Goal: Task Accomplishment & Management: Manage account settings

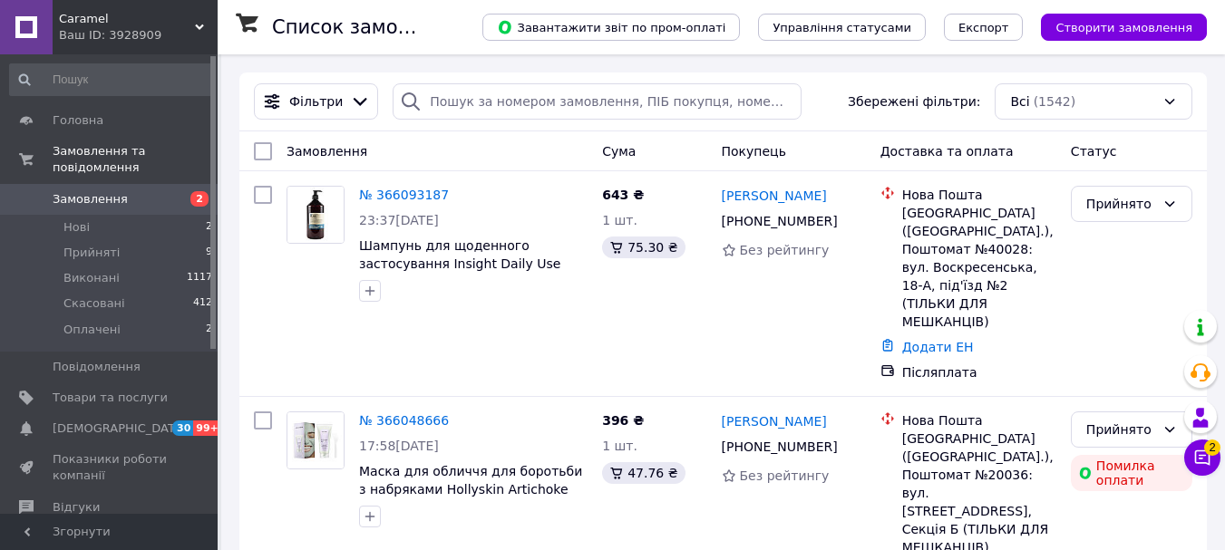
click at [89, 500] on span "Відгуки" at bounding box center [76, 508] width 47 height 16
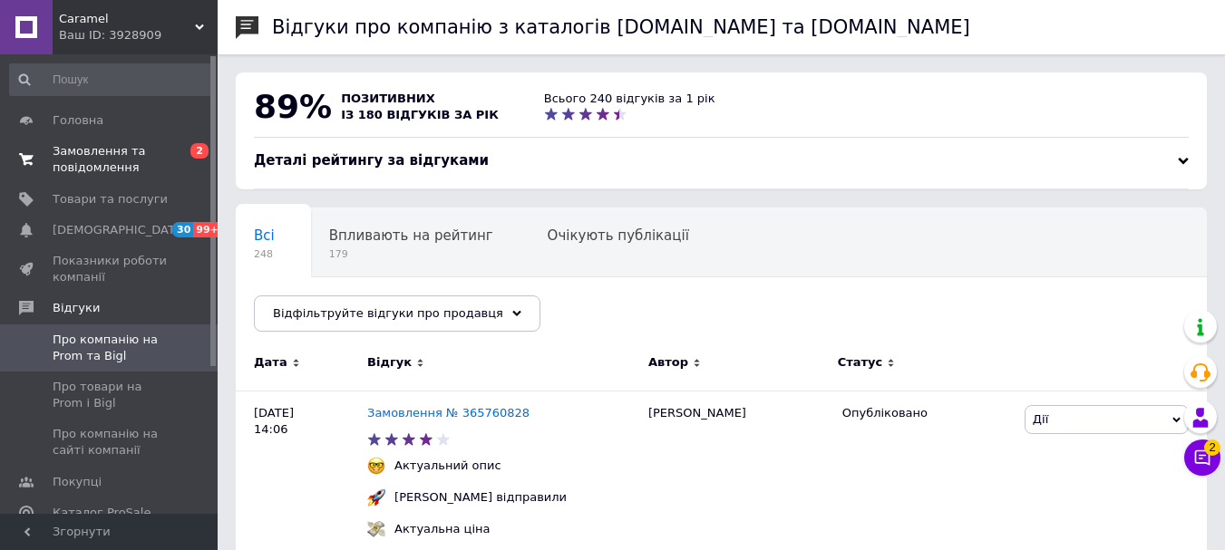
click at [131, 153] on span "Замовлення та повідомлення" at bounding box center [110, 159] width 115 height 33
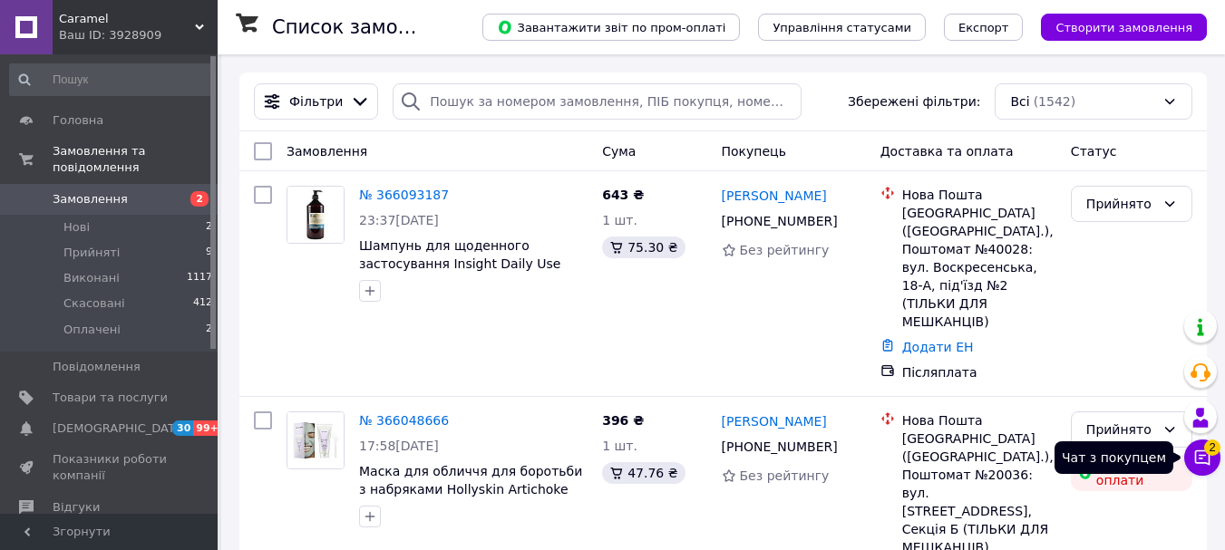
click at [1204, 449] on icon at bounding box center [1202, 458] width 18 height 18
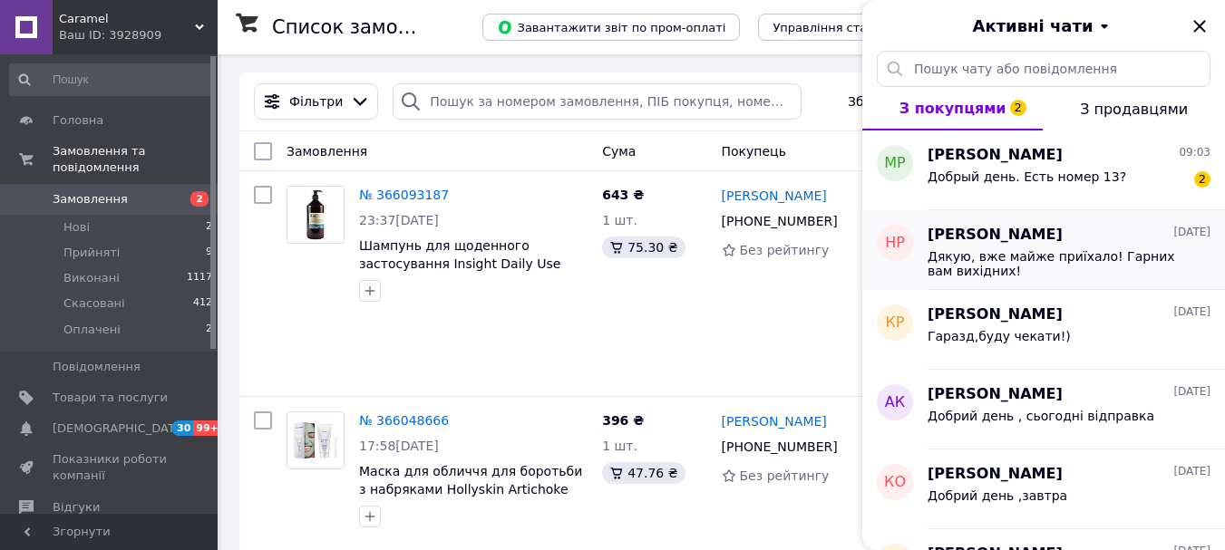
click at [1073, 251] on span "Дякую, вже майже приїхало! Гарних вам вихідних!" at bounding box center [1057, 263] width 258 height 29
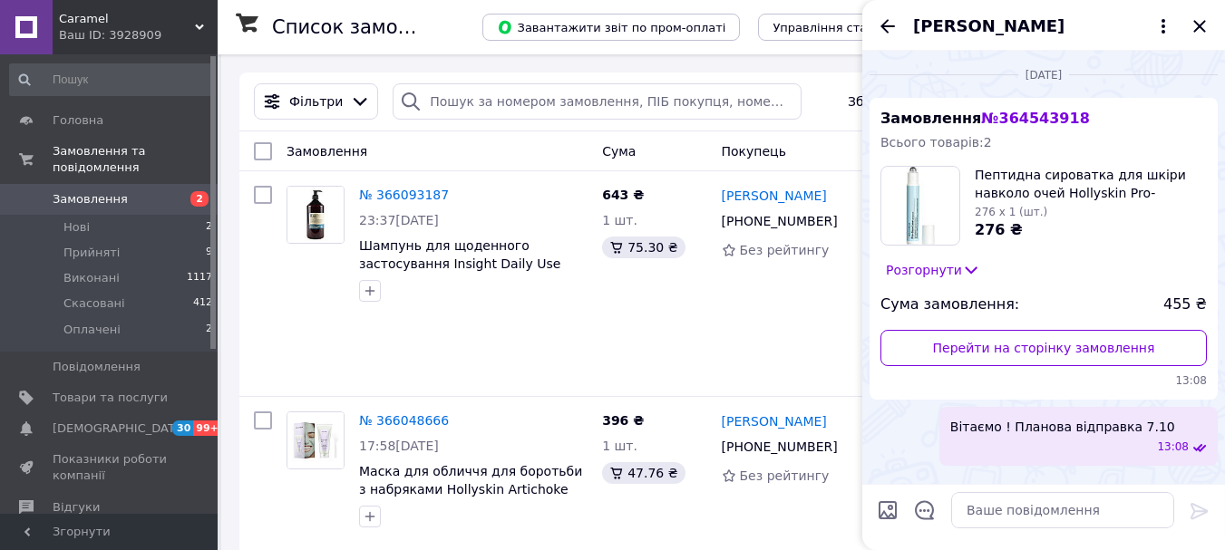
scroll to position [711, 0]
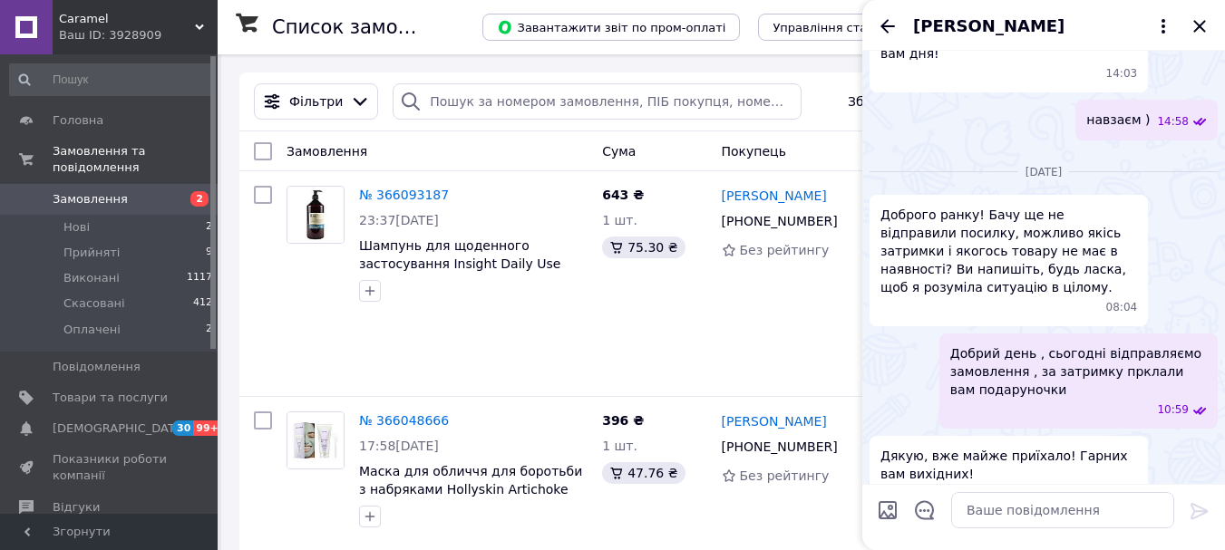
click at [887, 24] on icon "Назад" at bounding box center [888, 26] width 22 height 22
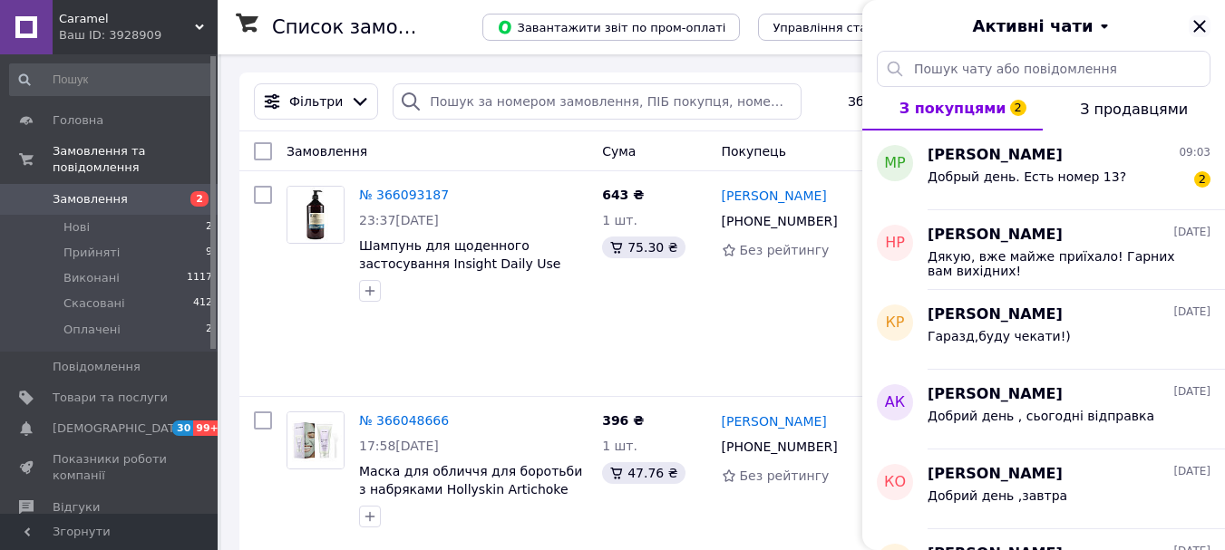
click at [1197, 28] on icon "Закрити" at bounding box center [1199, 26] width 12 height 12
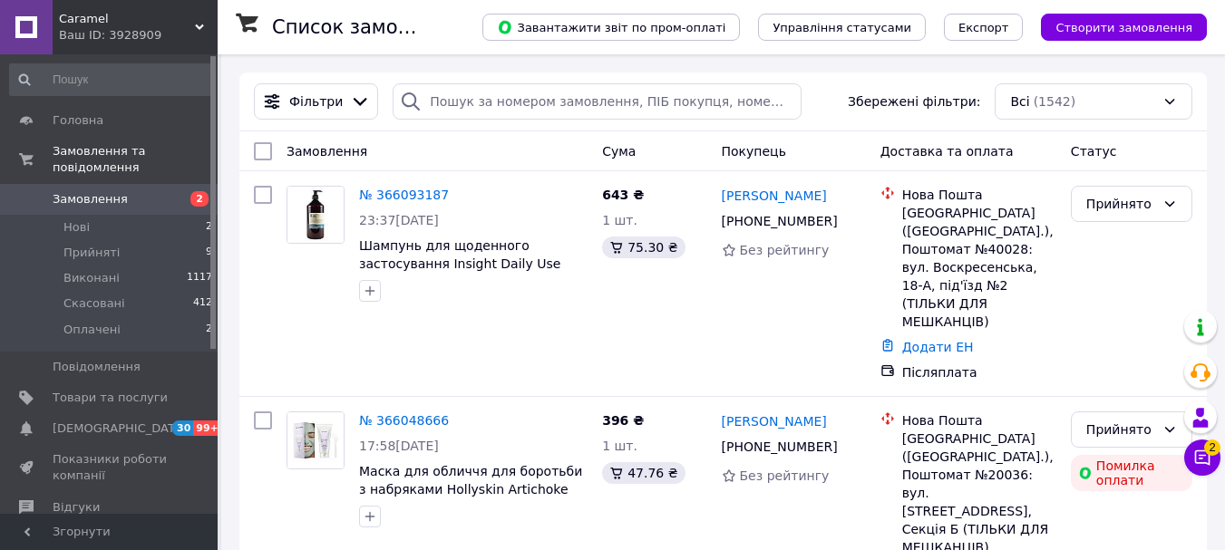
scroll to position [181, 0]
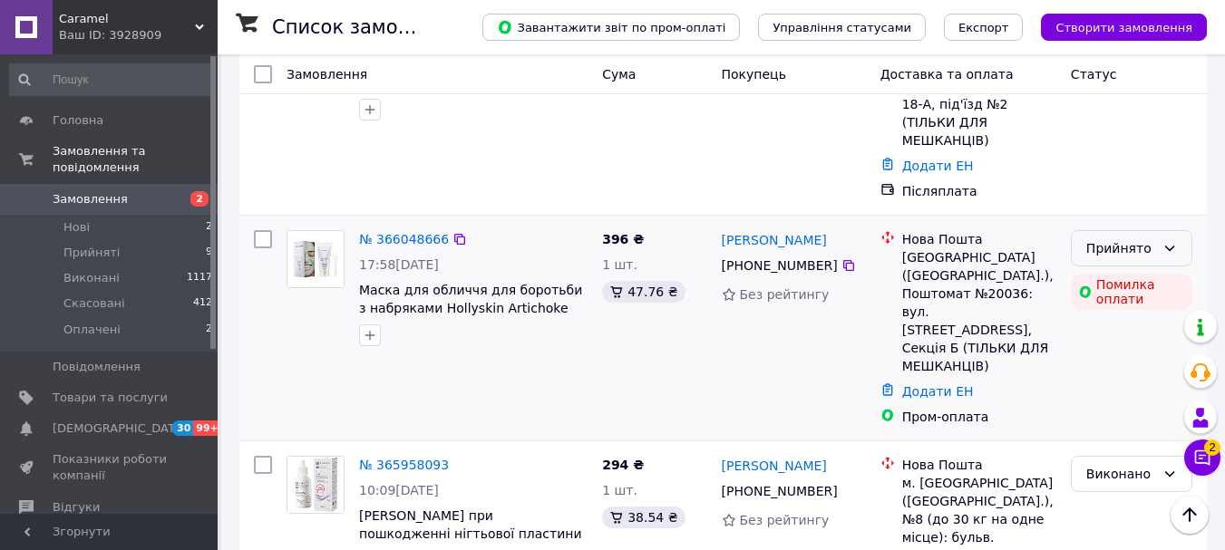
drag, startPoint x: 1156, startPoint y: 214, endPoint x: 1163, endPoint y: 230, distance: 17.9
click at [1156, 230] on div "Прийнято" at bounding box center [1132, 248] width 122 height 36
click at [1137, 276] on li "Скасовано" at bounding box center [1132, 284] width 120 height 33
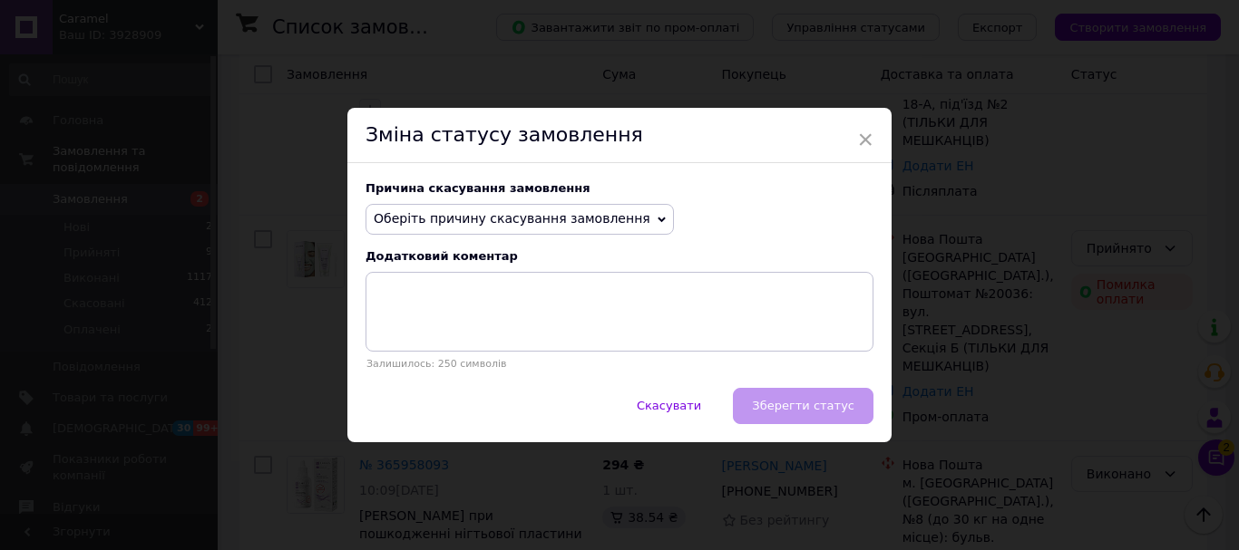
click at [442, 217] on span "Оберіть причину скасування замовлення" at bounding box center [512, 218] width 277 height 15
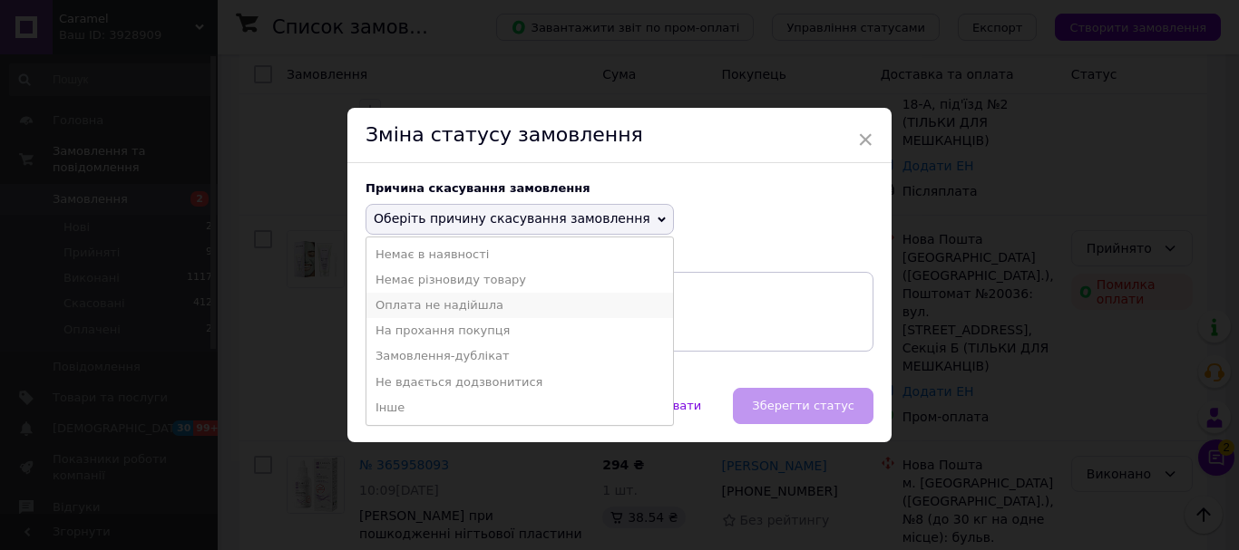
click at [462, 295] on li "Оплата не надійшла" at bounding box center [519, 305] width 307 height 25
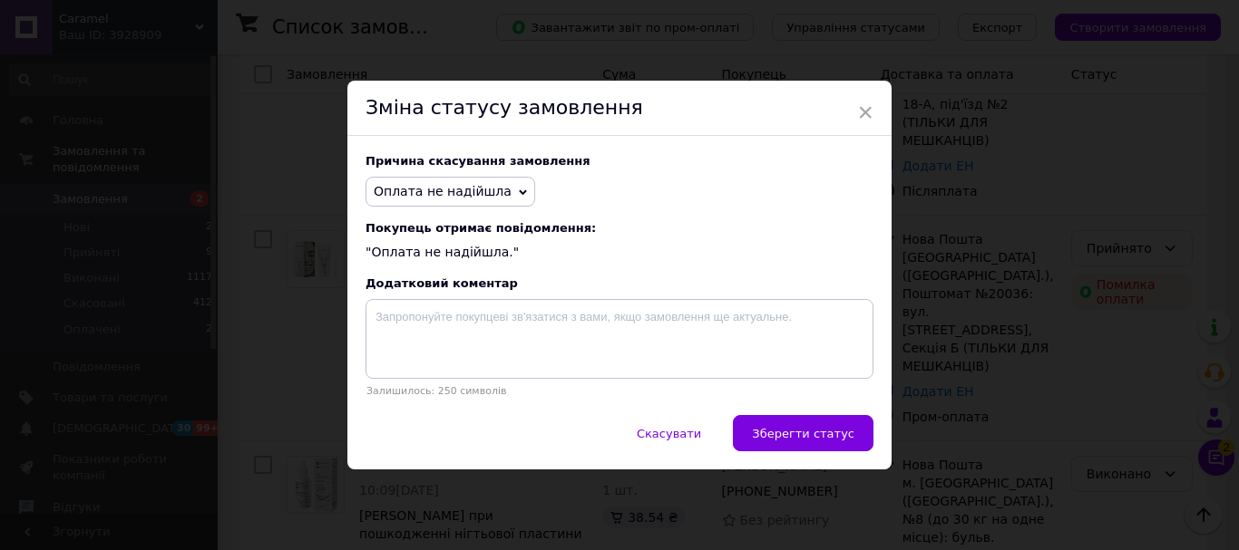
click at [826, 434] on span "Зберегти статус" at bounding box center [803, 434] width 102 height 14
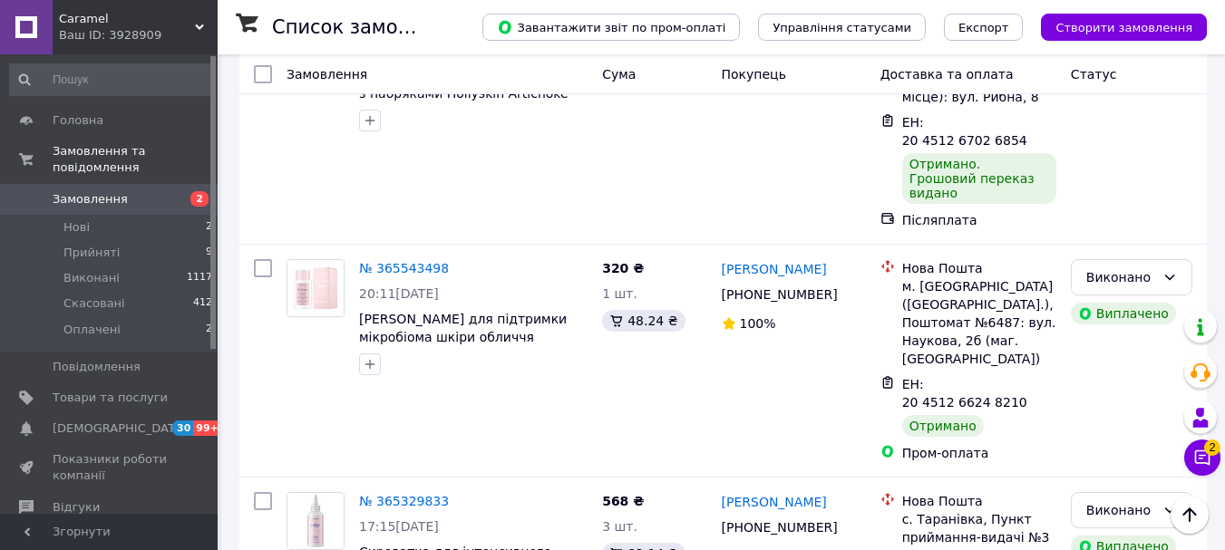
scroll to position [3574, 0]
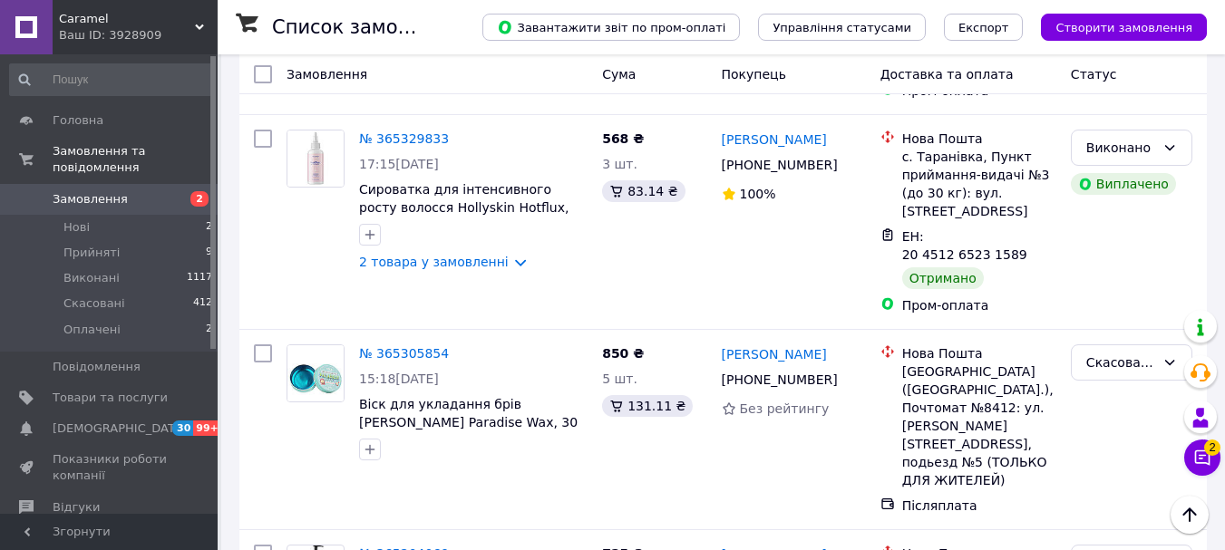
drag, startPoint x: 300, startPoint y: 509, endPoint x: 332, endPoint y: 500, distance: 33.0
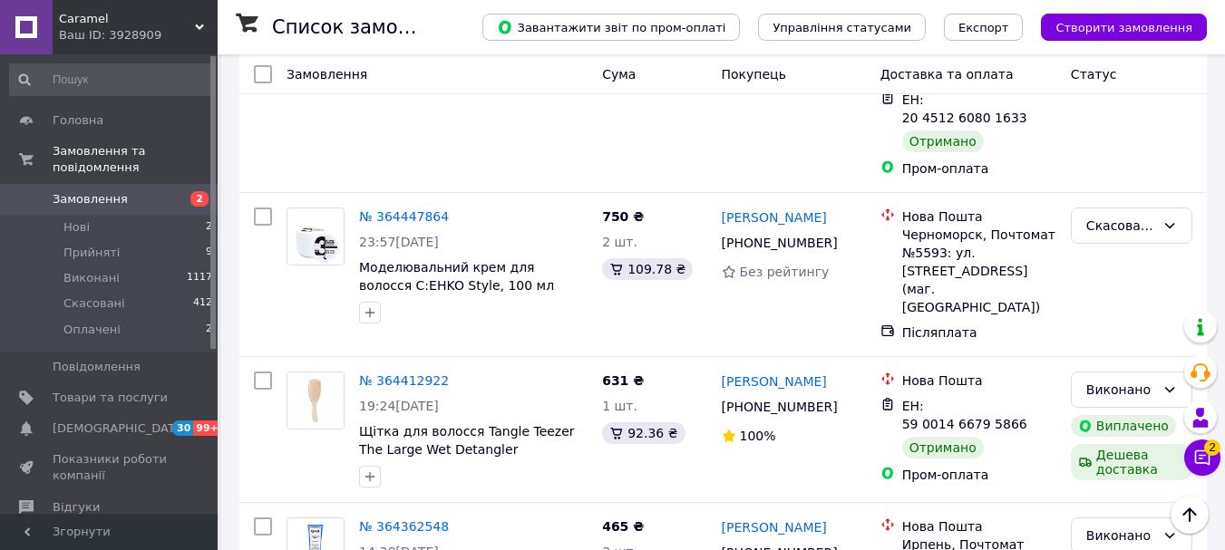
scroll to position [2448, 0]
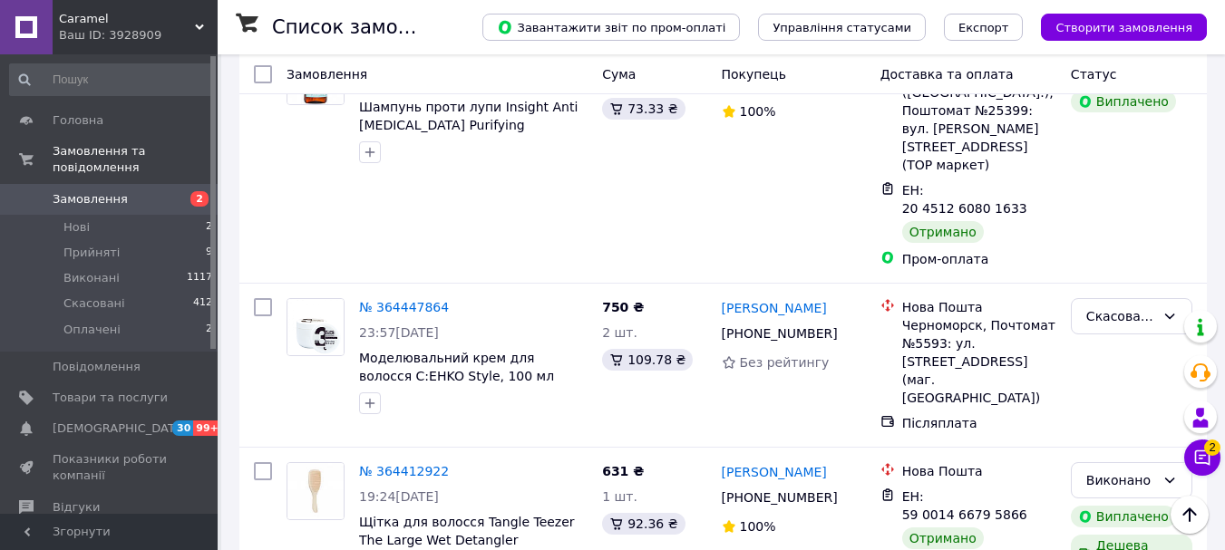
drag, startPoint x: 423, startPoint y: 273, endPoint x: 444, endPoint y: 267, distance: 22.7
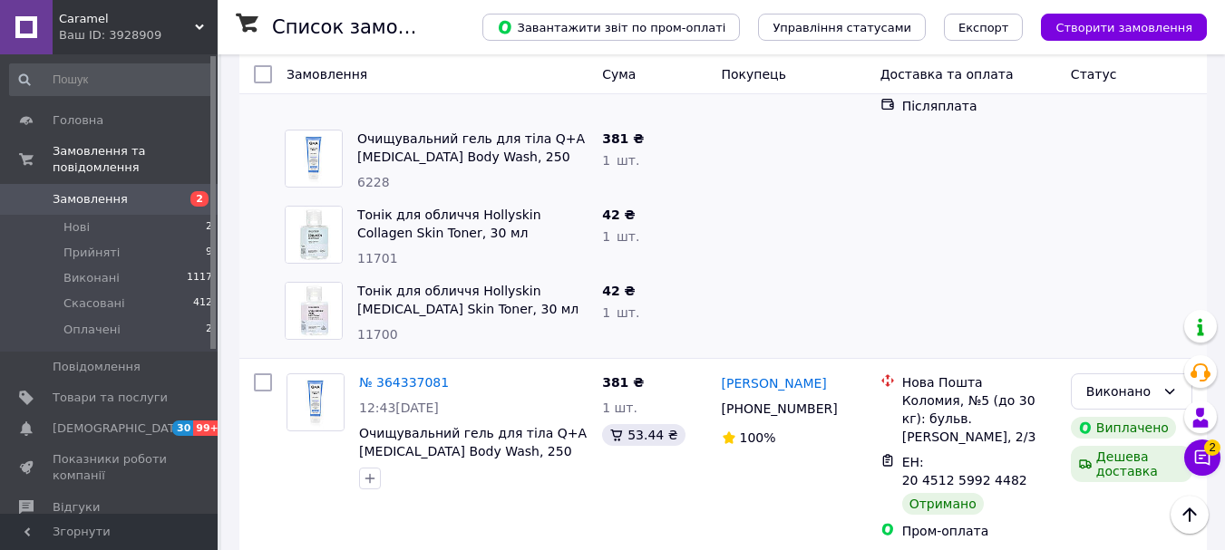
scroll to position [3434, 0]
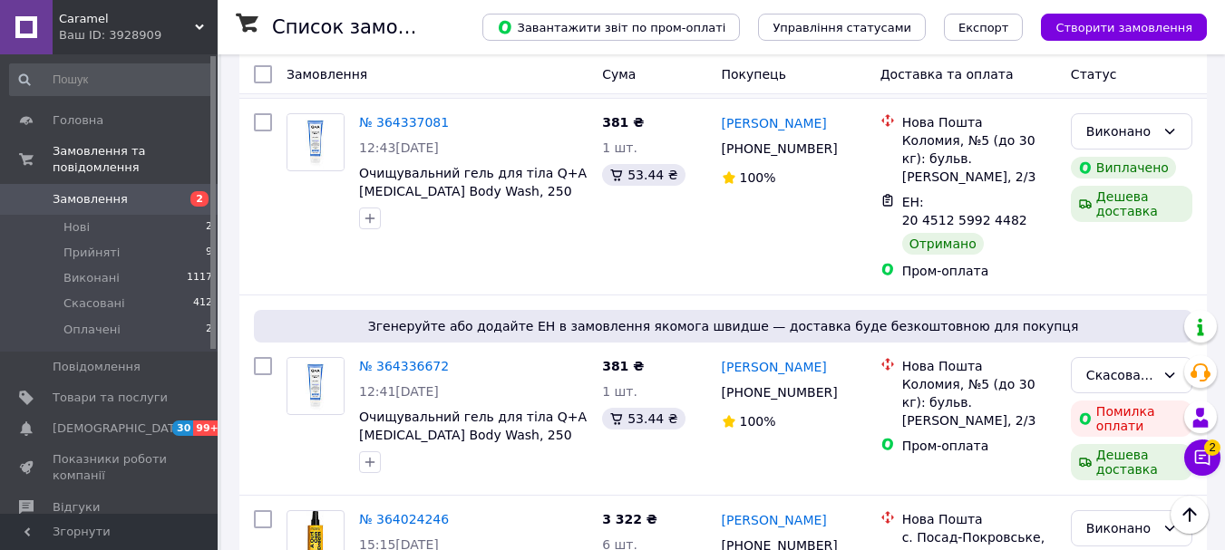
drag, startPoint x: 373, startPoint y: 511, endPoint x: 384, endPoint y: 509, distance: 12.1
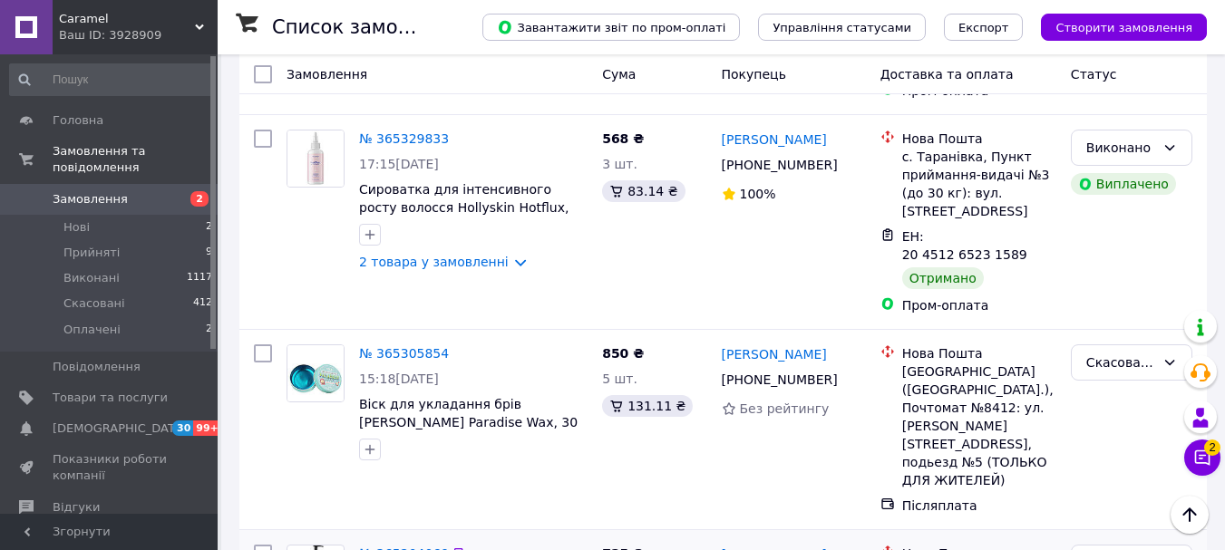
scroll to position [3211, 0]
